Goal: Task Accomplishment & Management: Manage account settings

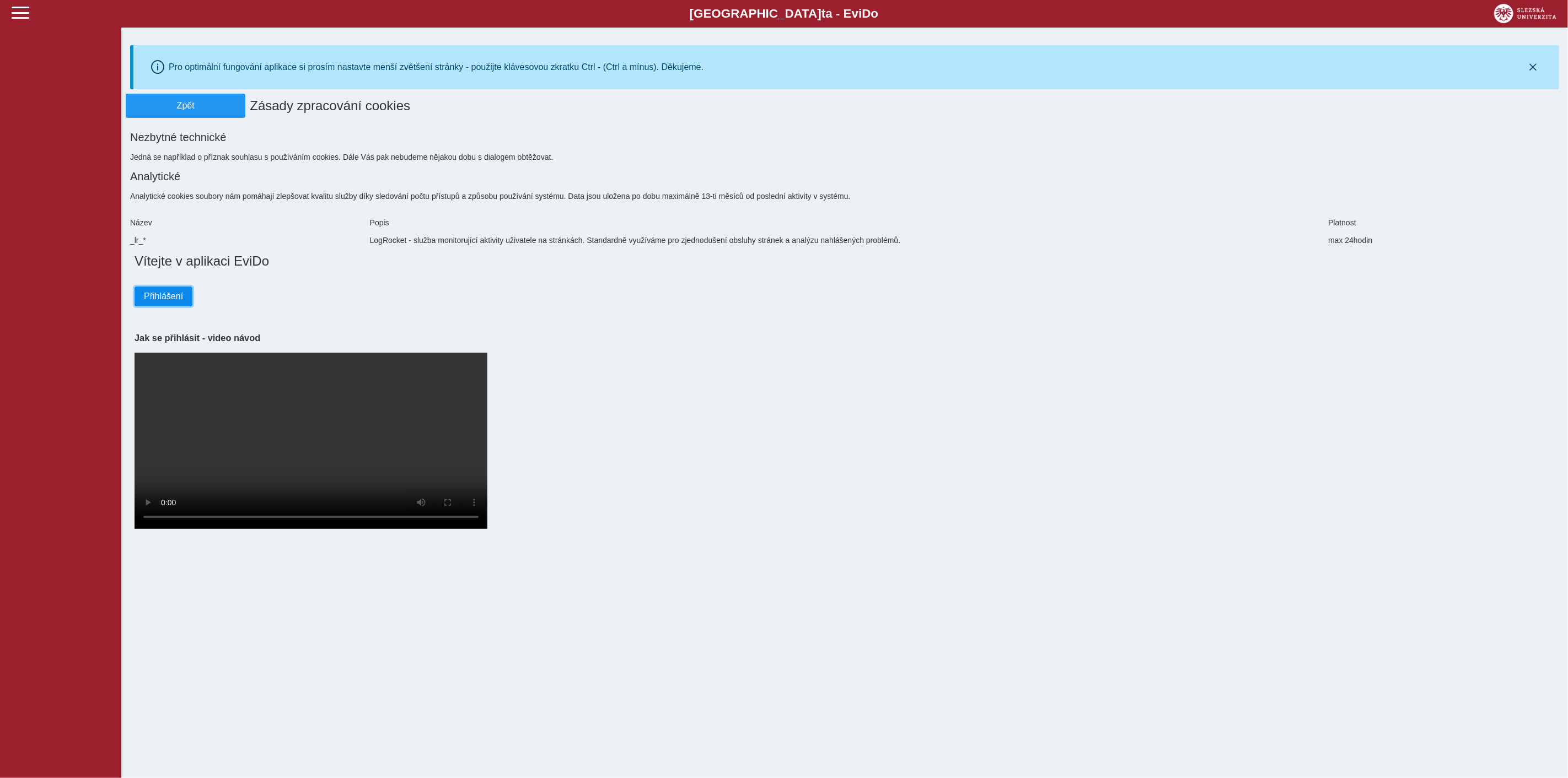
click at [173, 307] on button "Přihlášení" at bounding box center [163, 296] width 58 height 20
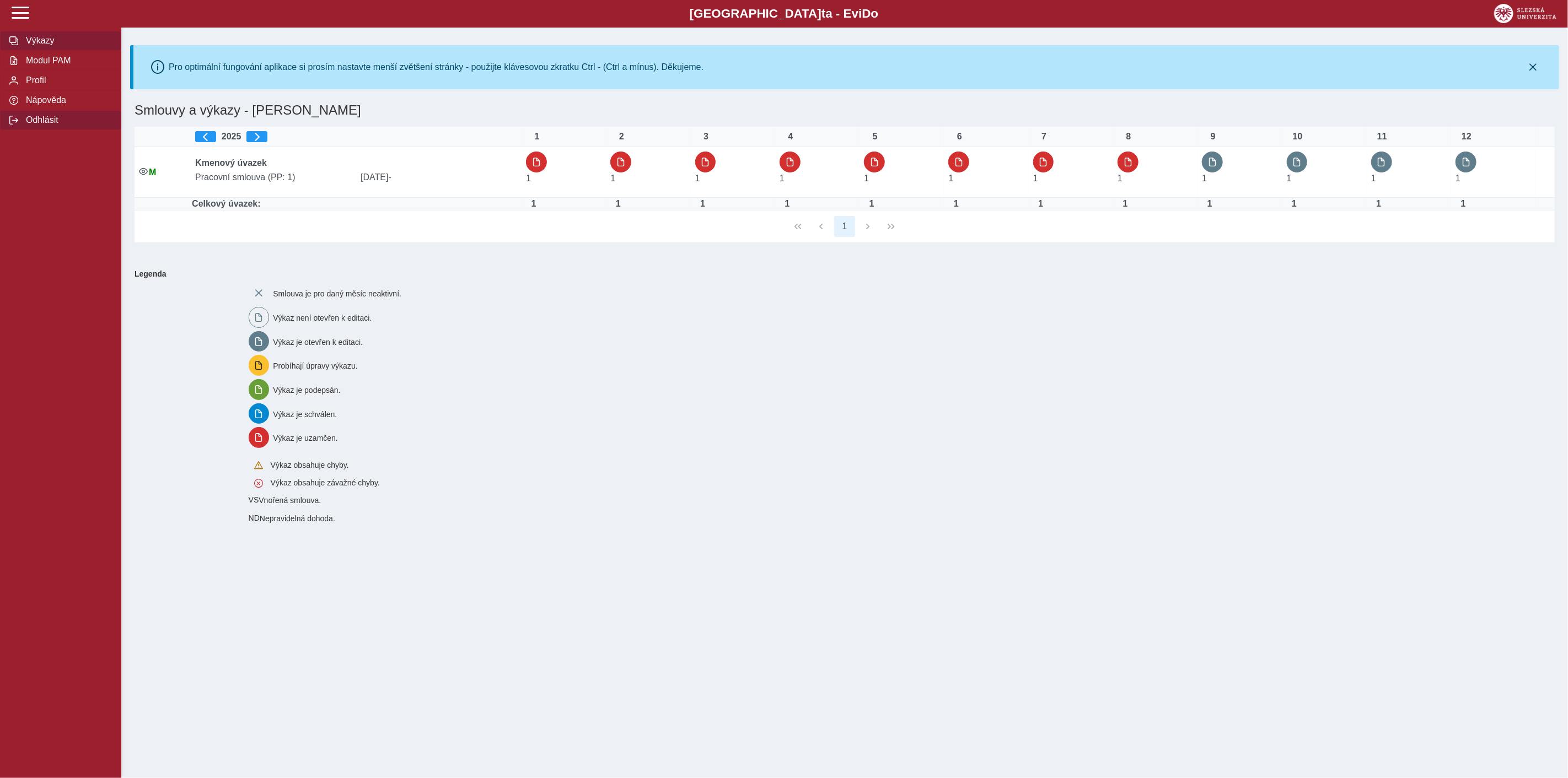
click at [49, 125] on span "Odhlásit" at bounding box center [67, 120] width 89 height 10
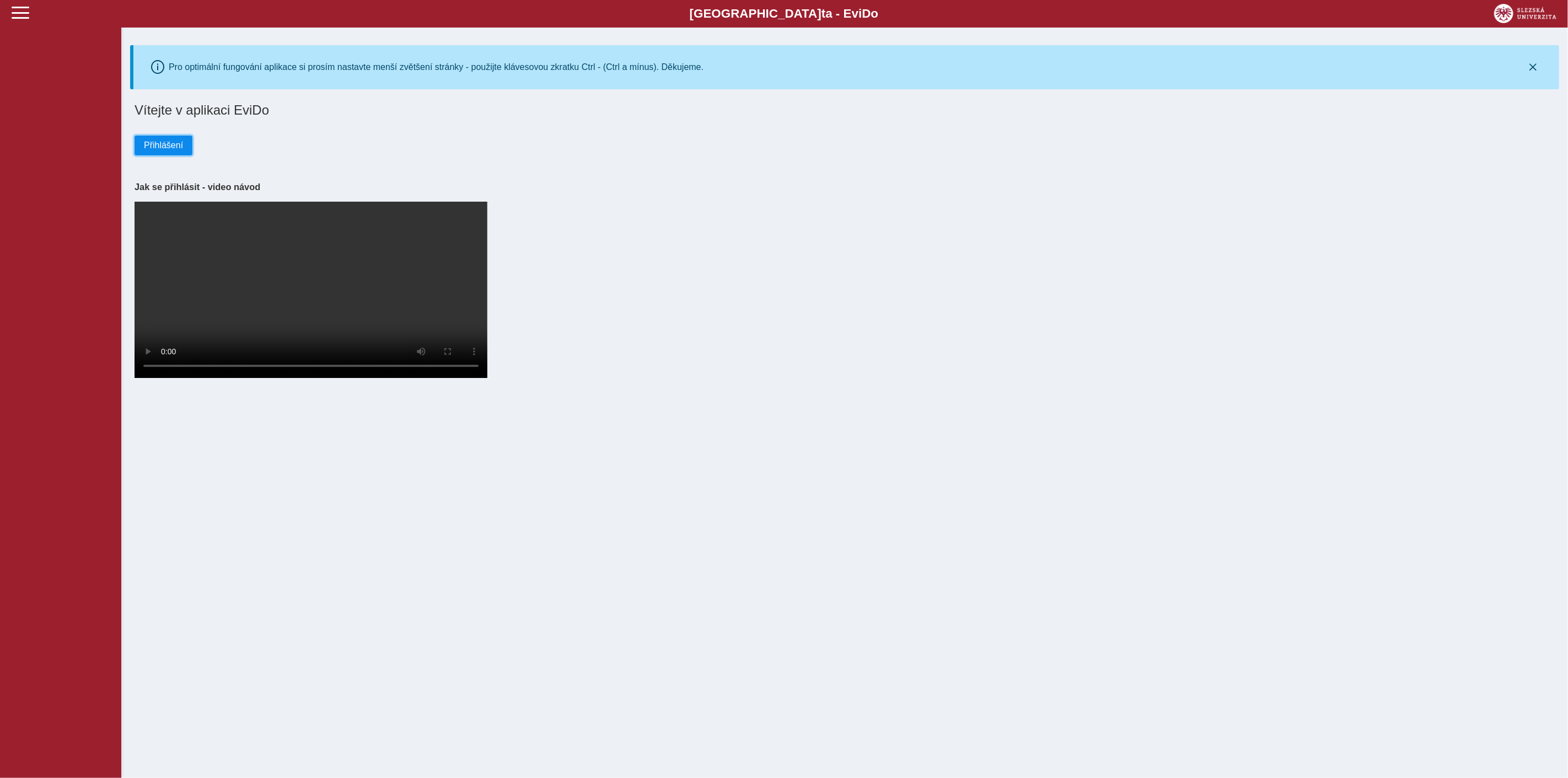
click at [177, 150] on span "Přihlášení" at bounding box center [163, 145] width 39 height 10
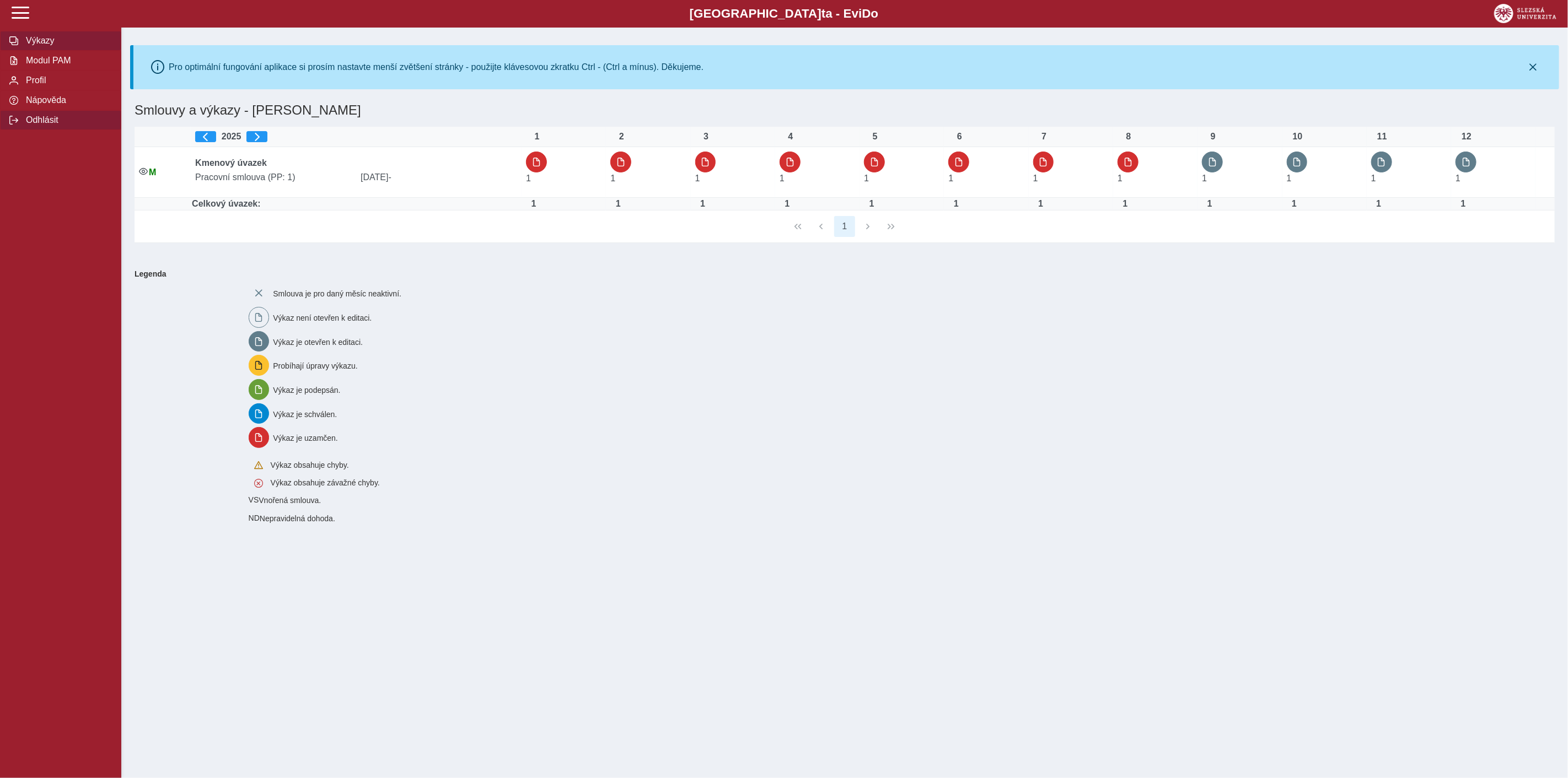
click at [50, 125] on span "Odhlásit" at bounding box center [67, 120] width 89 height 10
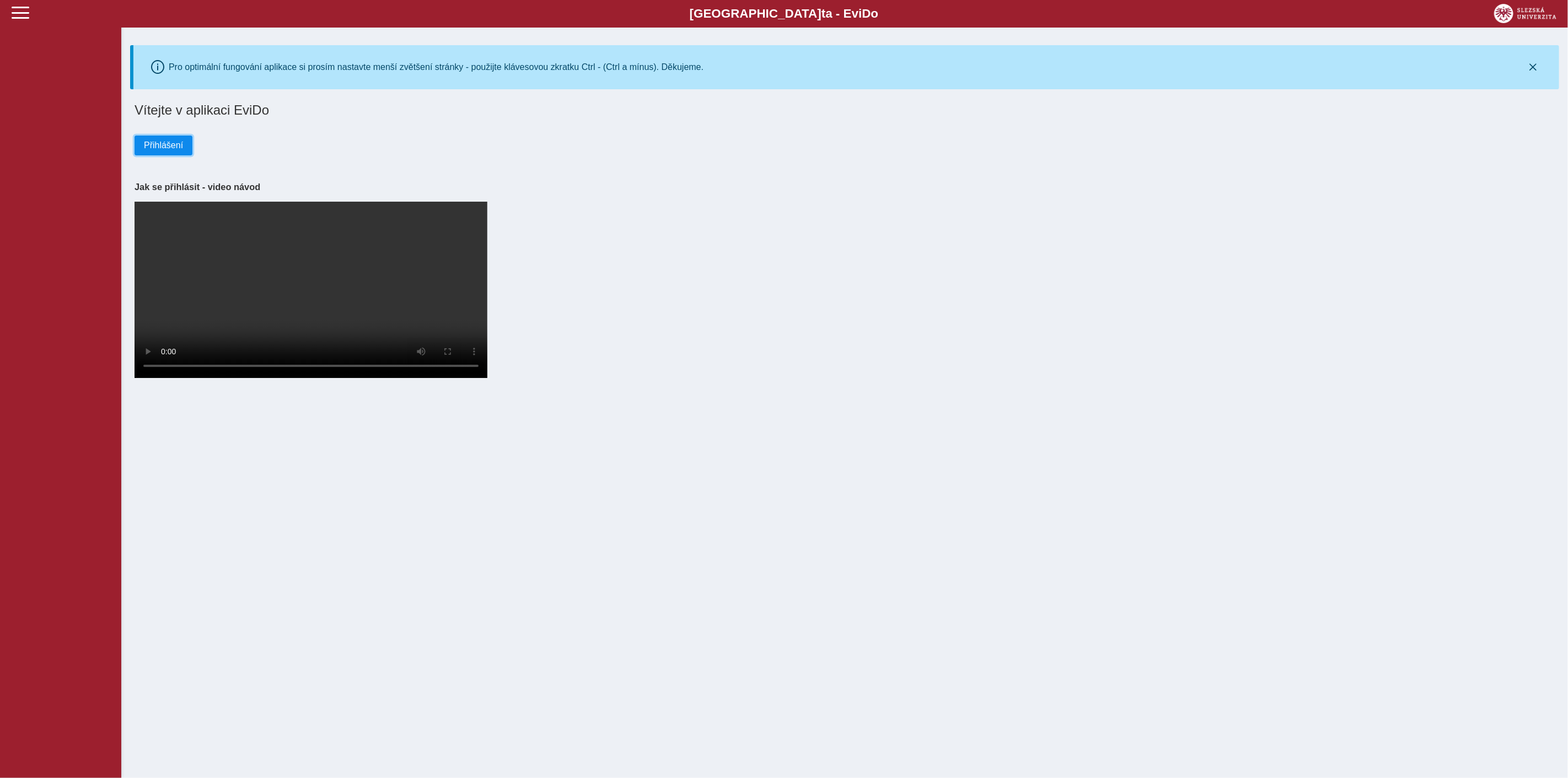
click at [160, 147] on span "Přihlášení" at bounding box center [163, 145] width 39 height 10
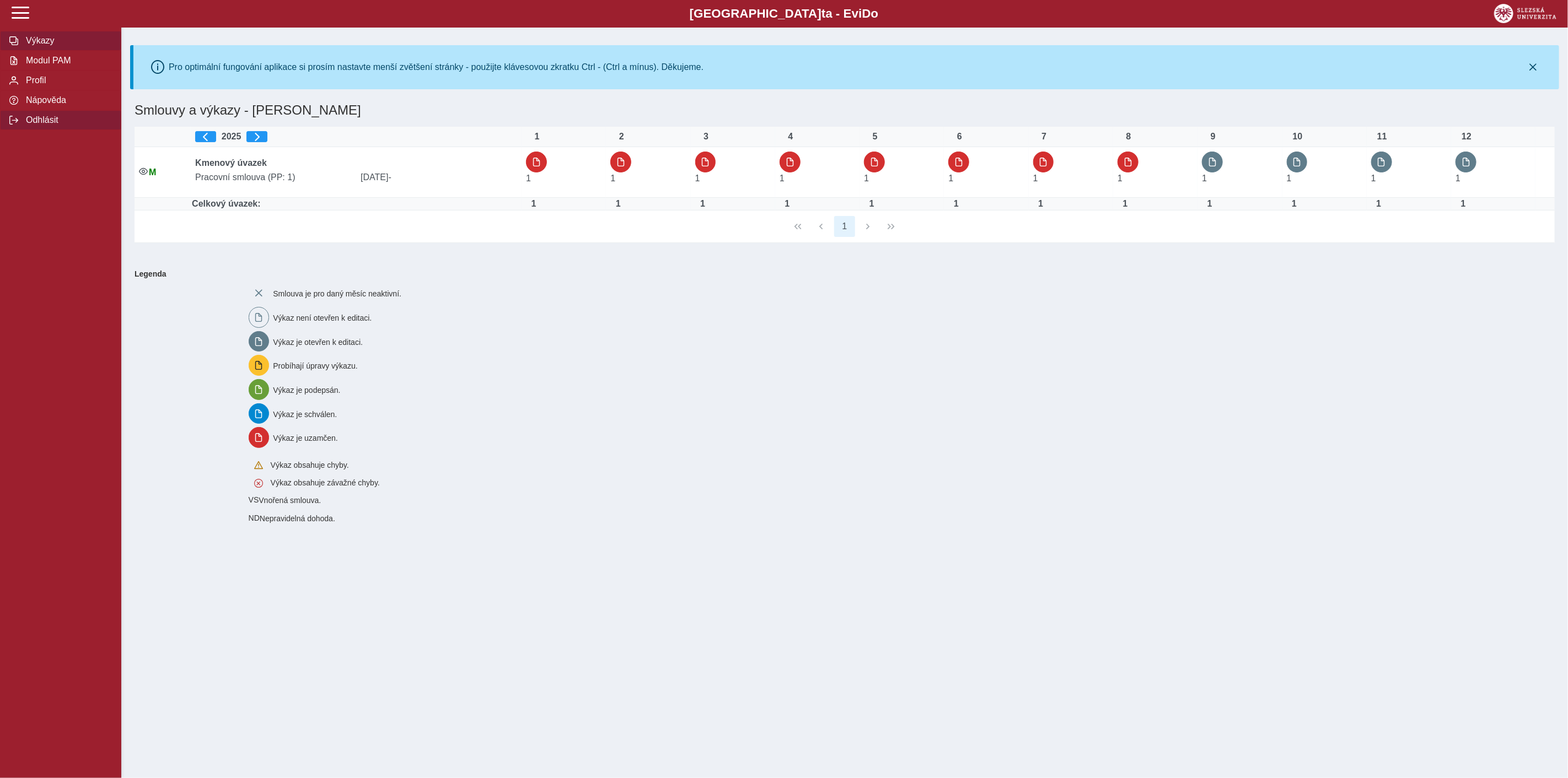
click at [65, 125] on span "Odhlásit" at bounding box center [67, 120] width 89 height 10
